Goal: Task Accomplishment & Management: Use online tool/utility

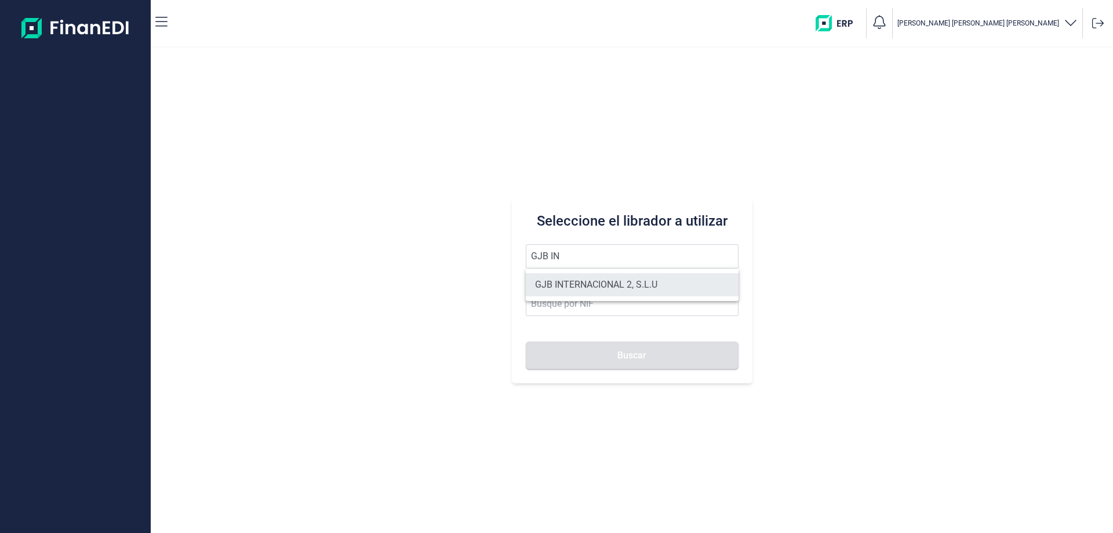
click at [558, 279] on li "GJB INTERNACIONAL 2, S.L.U" at bounding box center [632, 284] width 213 height 23
type input "GJB INTERNACIONAL 2, S.L.U"
type input "B05482971"
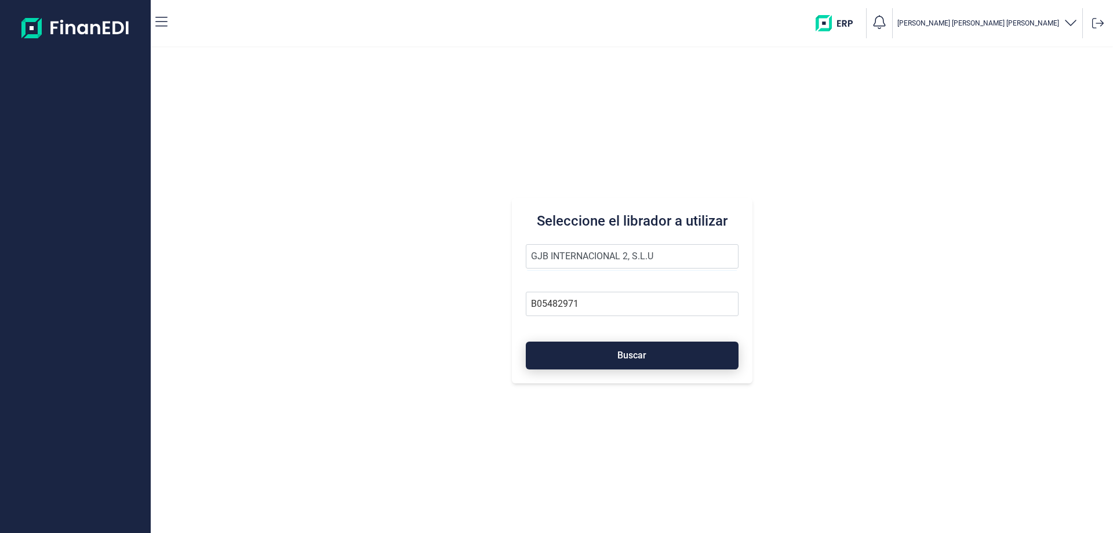
click at [609, 345] on button "Buscar" at bounding box center [632, 355] width 213 height 28
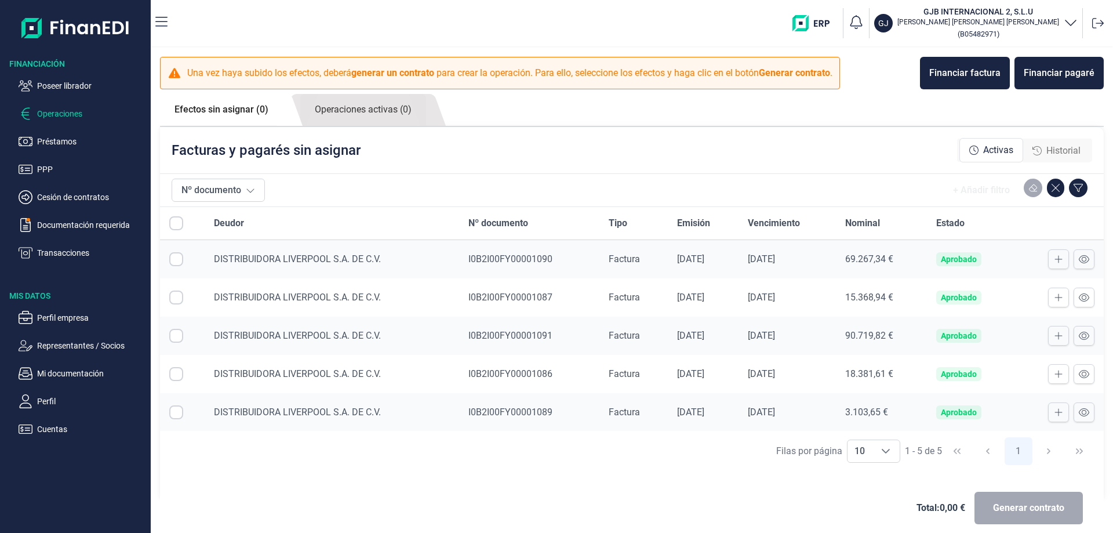
checkbox input "true"
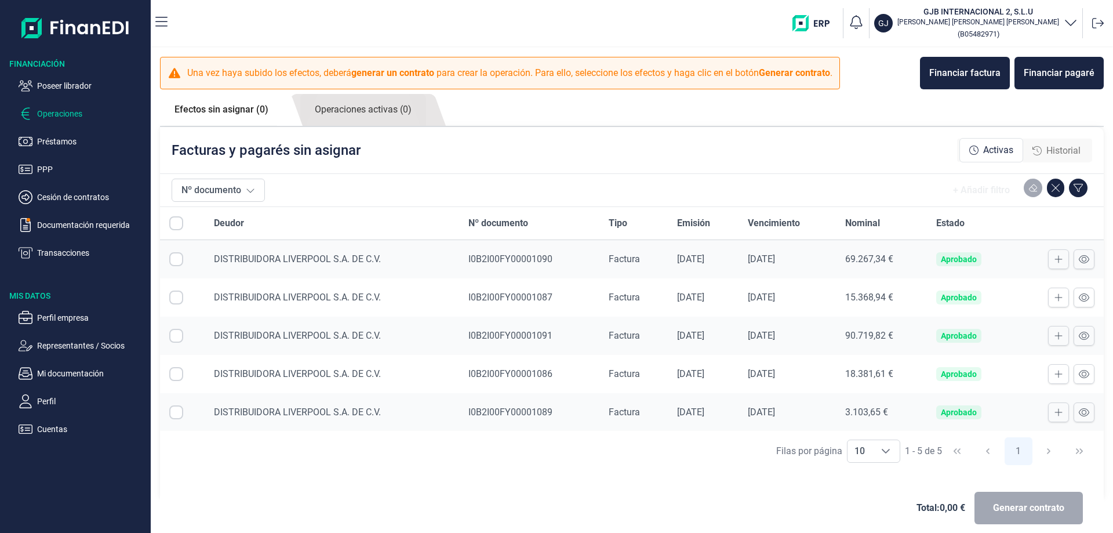
checkbox input "true"
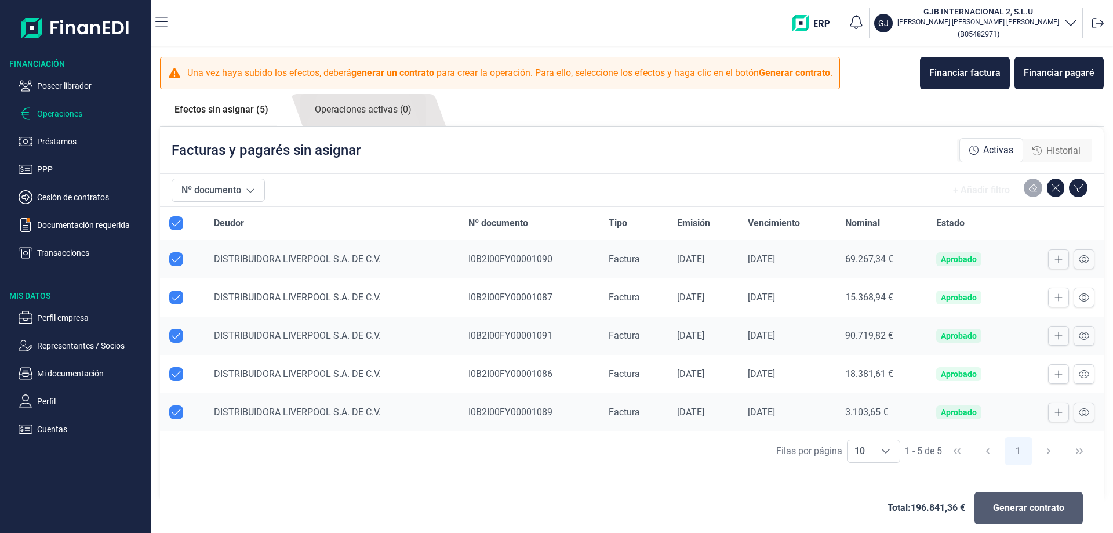
click at [1029, 509] on span "Generar contrato" at bounding box center [1028, 508] width 71 height 14
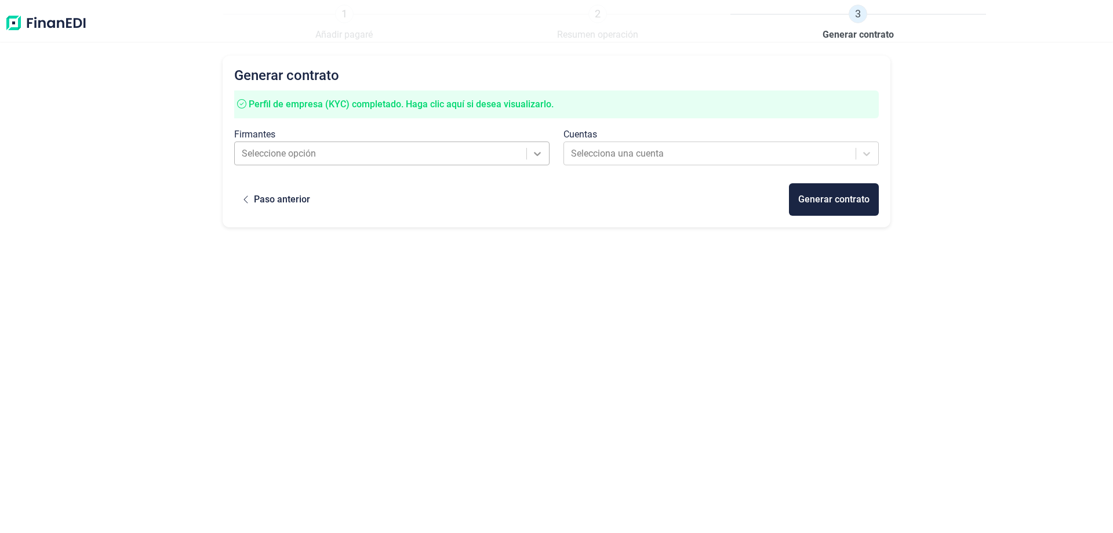
click at [533, 156] on icon at bounding box center [537, 154] width 12 height 12
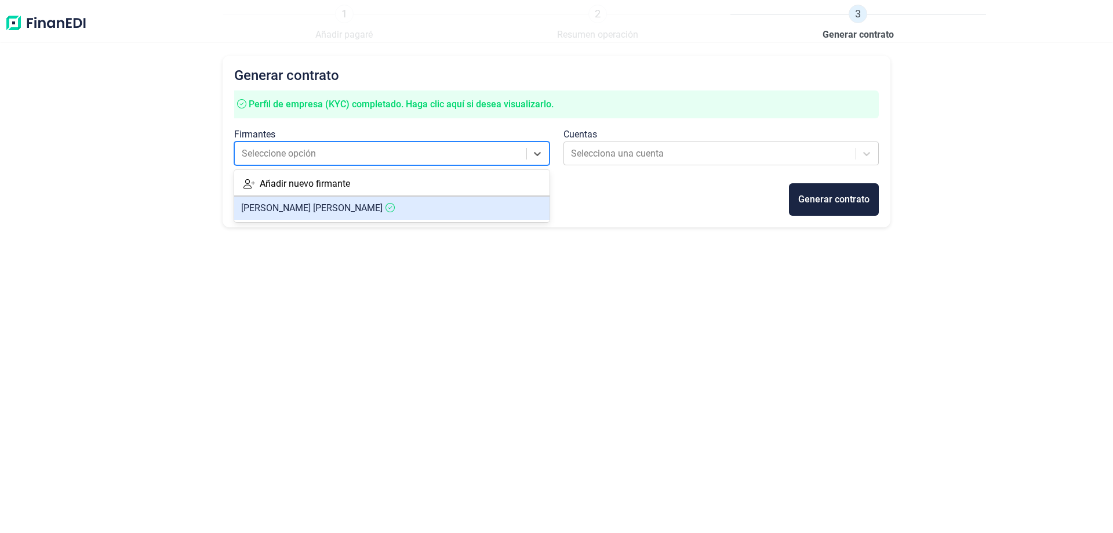
click at [441, 209] on article "[PERSON_NAME] [PERSON_NAME]" at bounding box center [391, 207] width 315 height 23
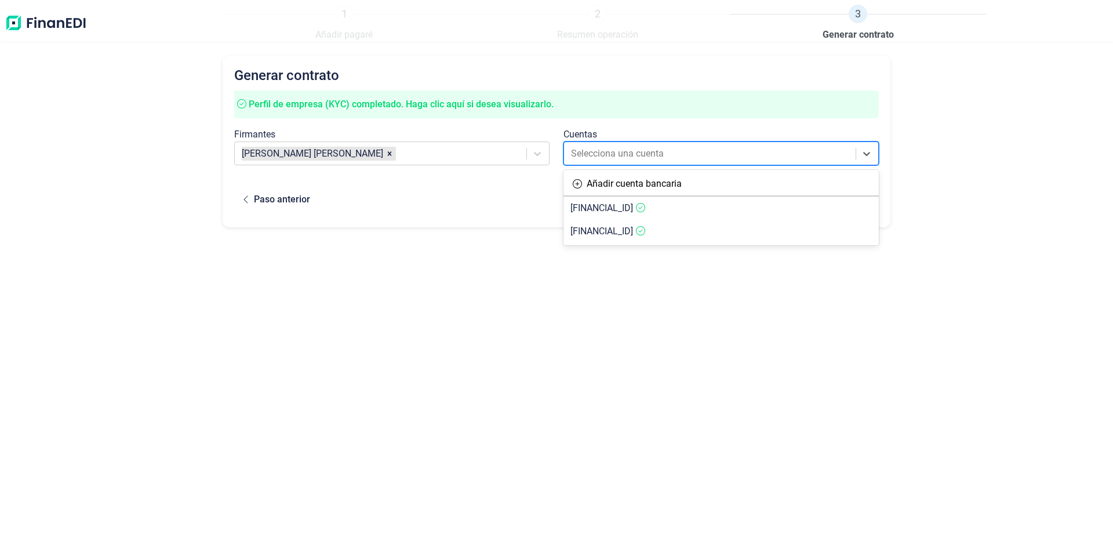
click at [615, 148] on div at bounding box center [710, 153] width 279 height 16
click at [633, 209] on span "[FINANCIAL_ID]" at bounding box center [601, 207] width 63 height 11
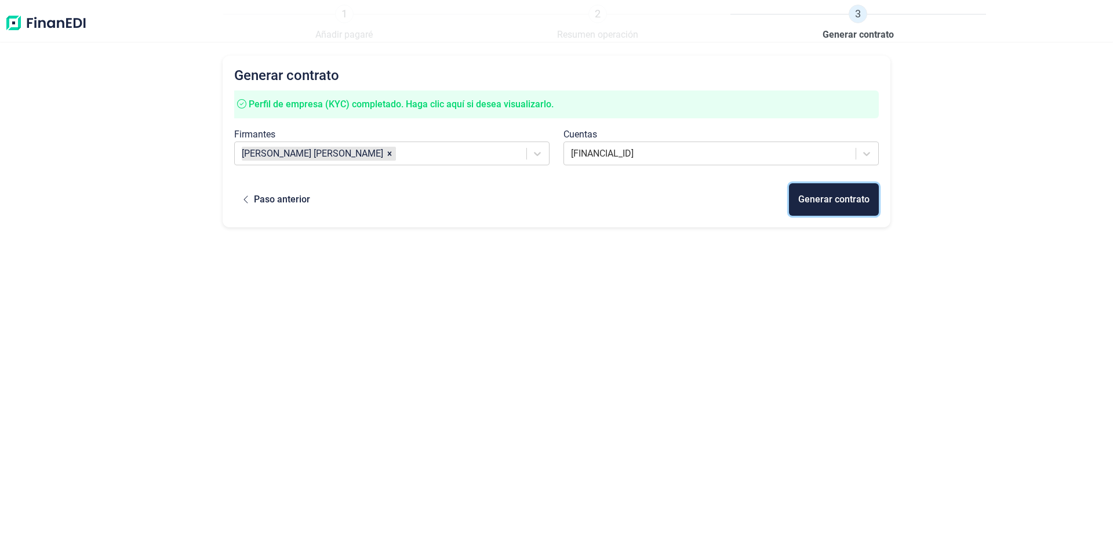
click at [843, 199] on div "Generar contrato" at bounding box center [833, 199] width 71 height 14
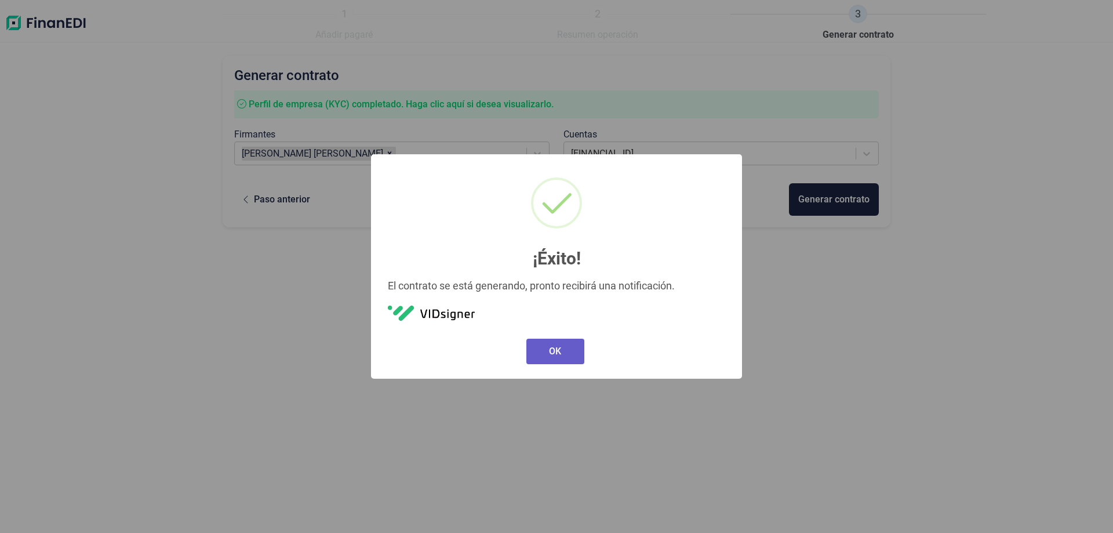
click at [569, 355] on button "OK" at bounding box center [555, 351] width 58 height 26
